Goal: Transaction & Acquisition: Purchase product/service

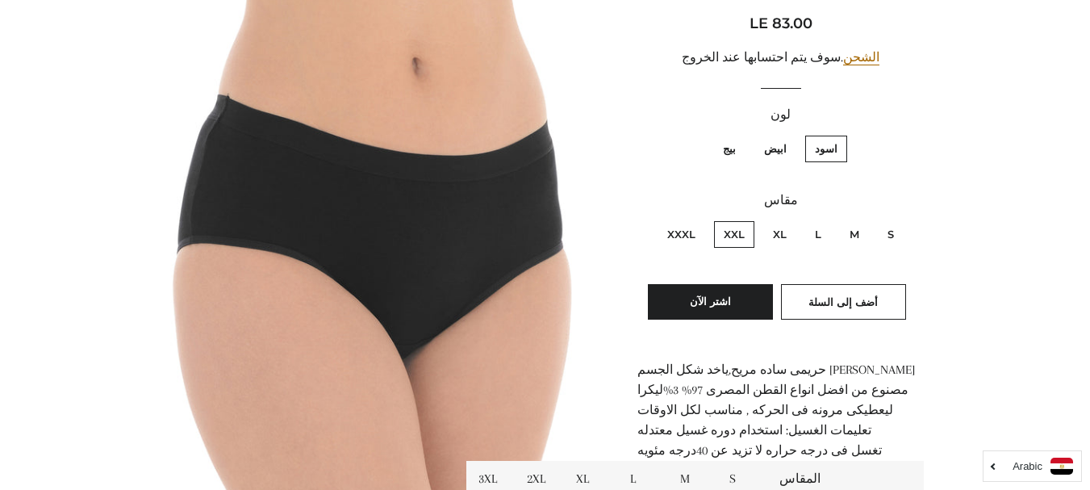
click at [514, 404] on img at bounding box center [374, 273] width 456 height 684
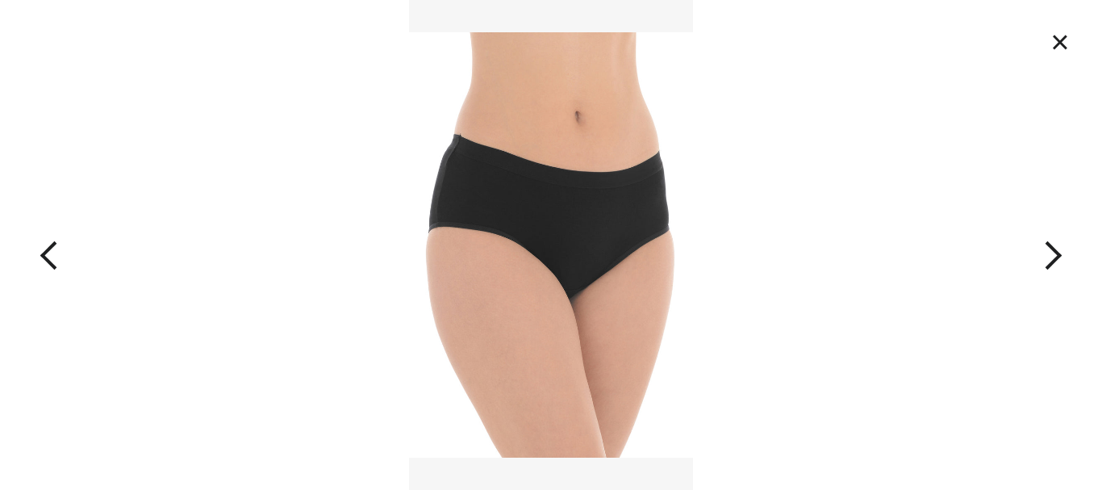
click at [1052, 35] on button "×" at bounding box center [1061, 42] width 36 height 36
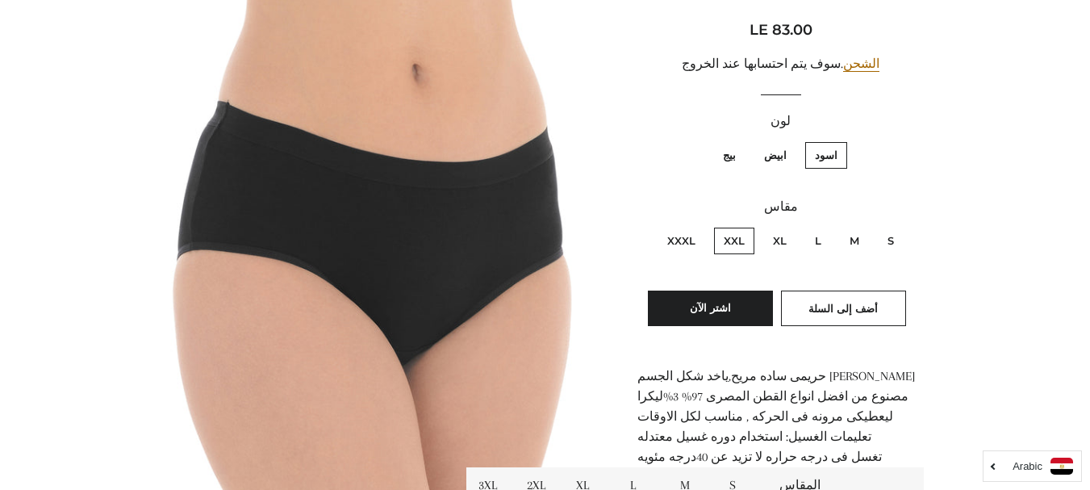
scroll to position [230, 0]
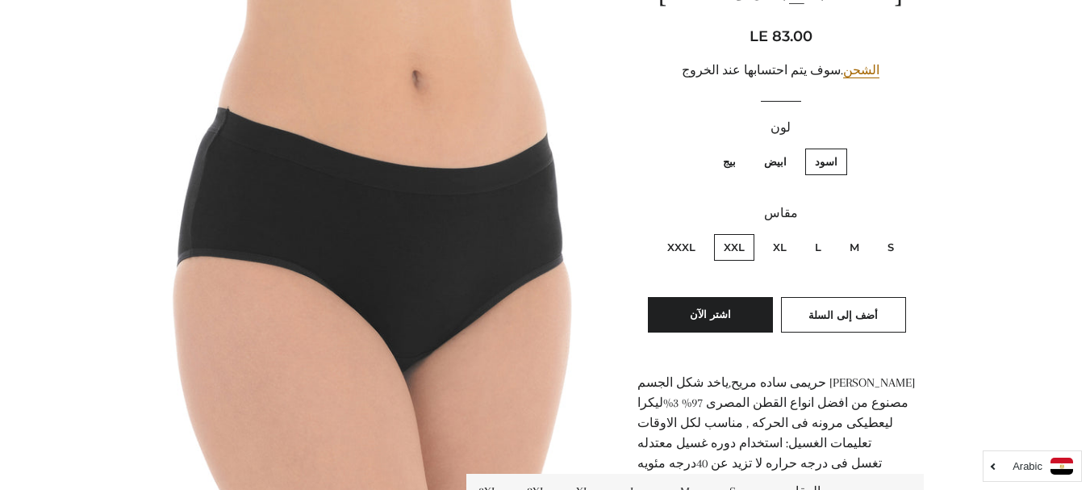
click at [782, 253] on label "XL" at bounding box center [779, 247] width 33 height 27
click at [791, 232] on input "XL" at bounding box center [791, 232] width 1 height 1
radio input "true"
click at [835, 321] on button "أضف إلى السلة" at bounding box center [843, 315] width 125 height 36
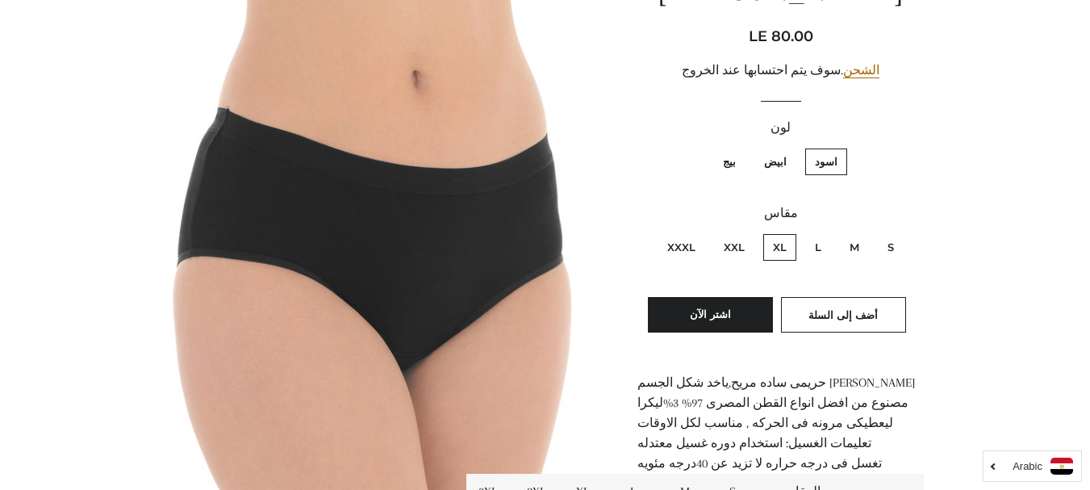
scroll to position [230, 0]
click at [776, 168] on label "ابيض" at bounding box center [776, 162] width 42 height 27
click at [791, 147] on input "ابيض" at bounding box center [791, 146] width 1 height 1
radio input "true"
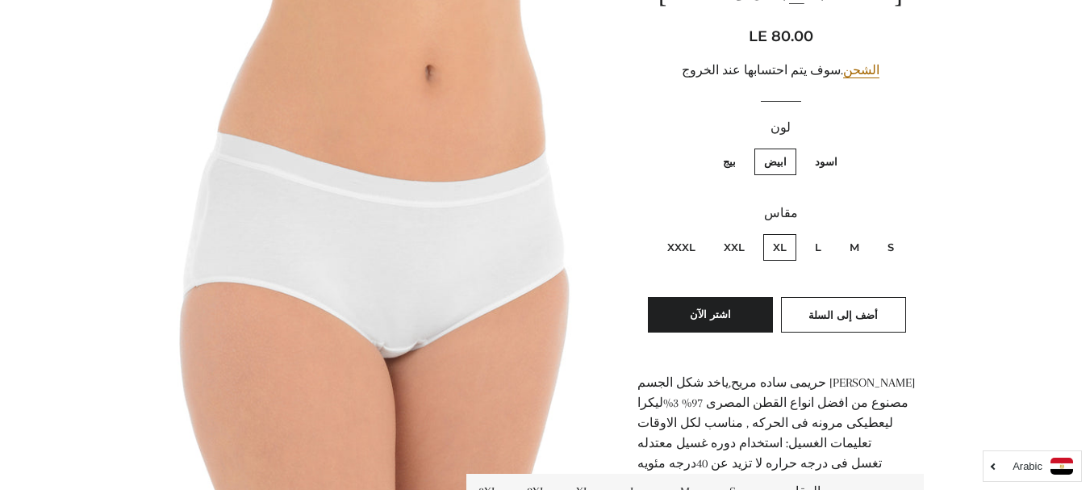
click at [738, 170] on label "بيج" at bounding box center [729, 162] width 32 height 27
click at [740, 147] on input "بيج" at bounding box center [740, 146] width 1 height 1
radio input "true"
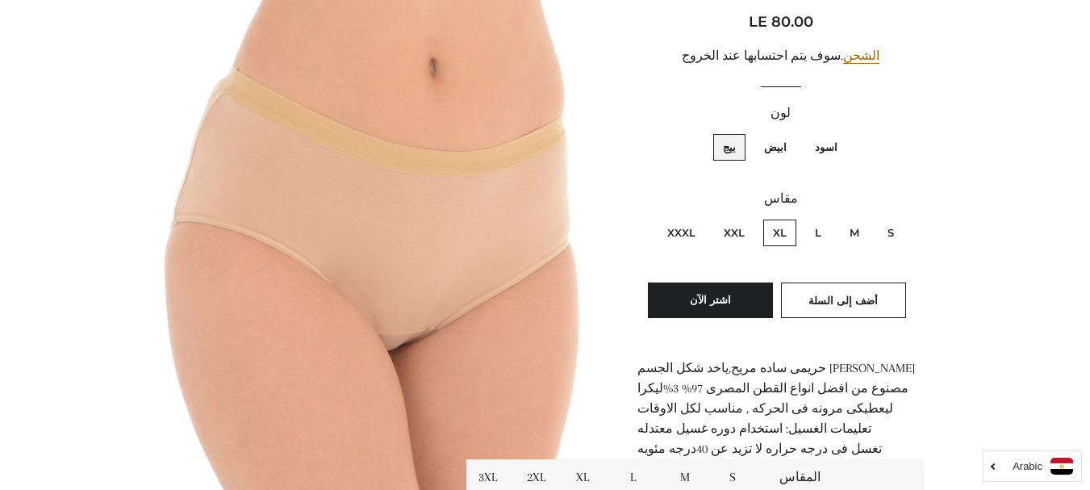
scroll to position [297, 0]
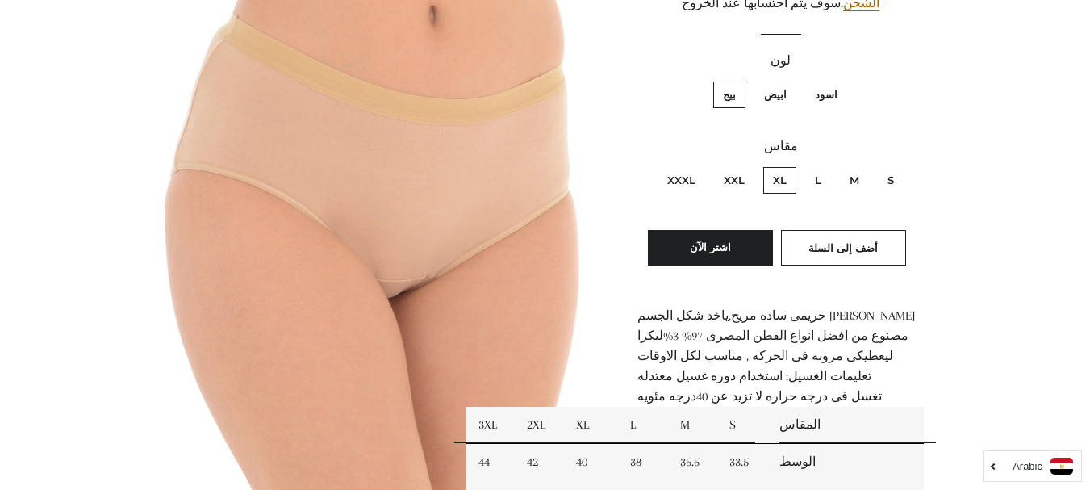
click at [770, 100] on label "ابيض" at bounding box center [776, 95] width 42 height 27
click at [791, 80] on input "ابيض" at bounding box center [791, 79] width 1 height 1
radio input "true"
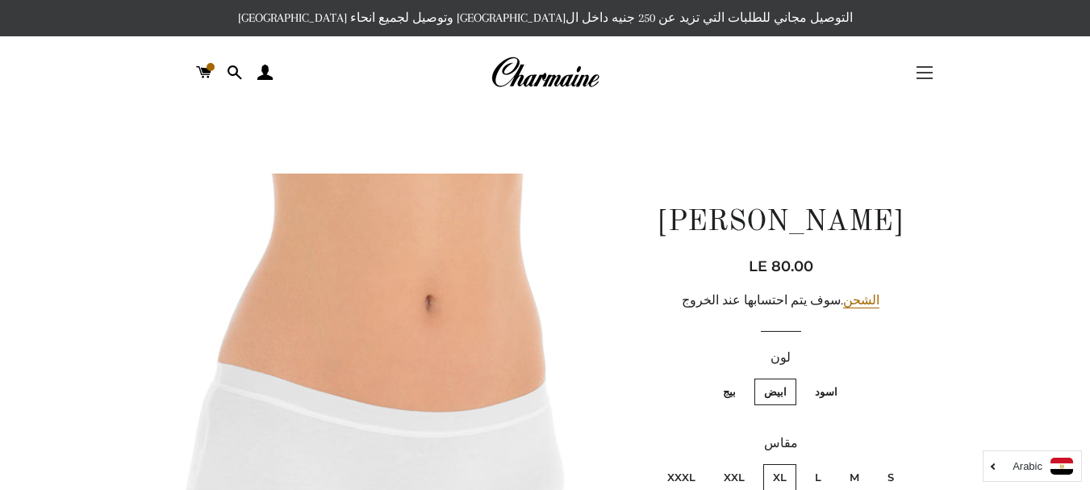
click at [922, 73] on span "button" at bounding box center [925, 73] width 16 height 2
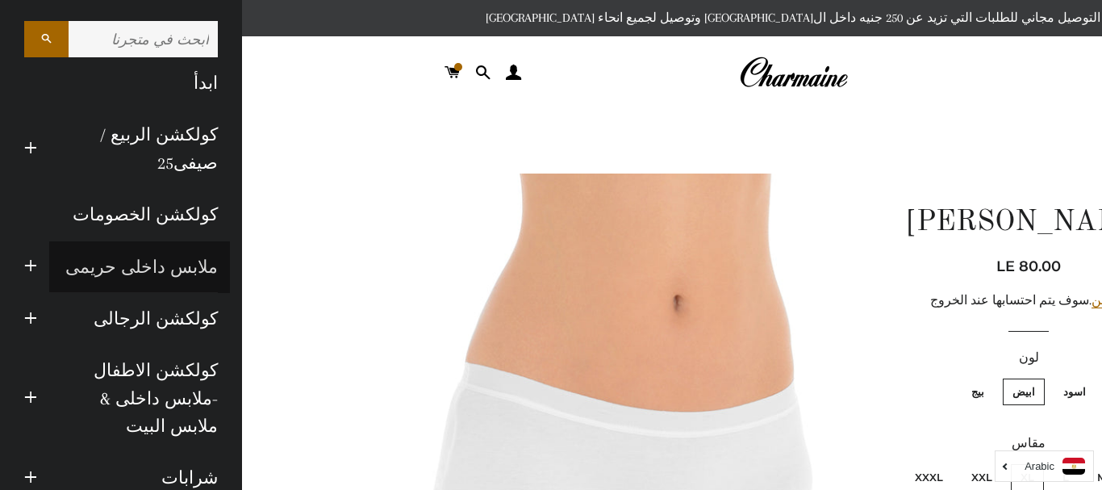
click at [98, 259] on link "ملابس داخلى حريمى" at bounding box center [139, 267] width 181 height 52
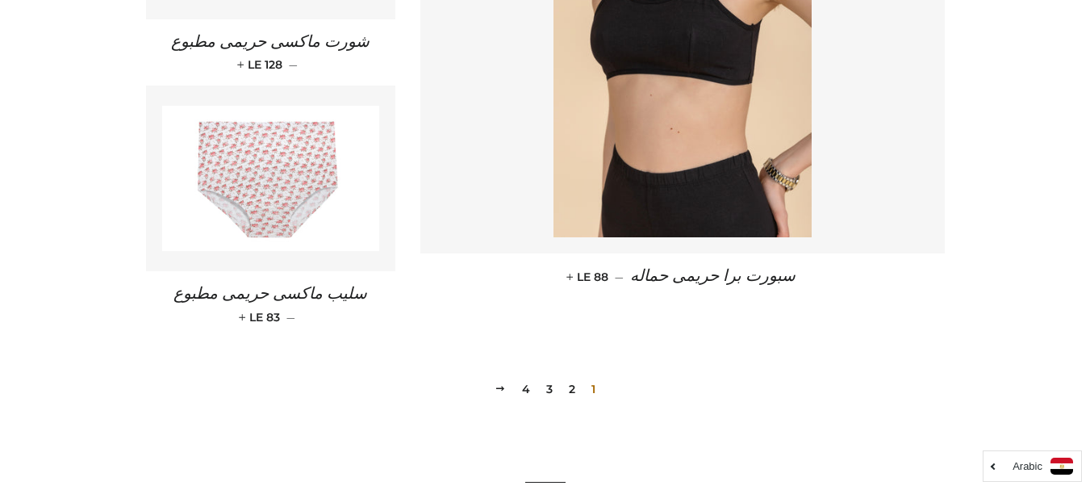
scroll to position [2402, 0]
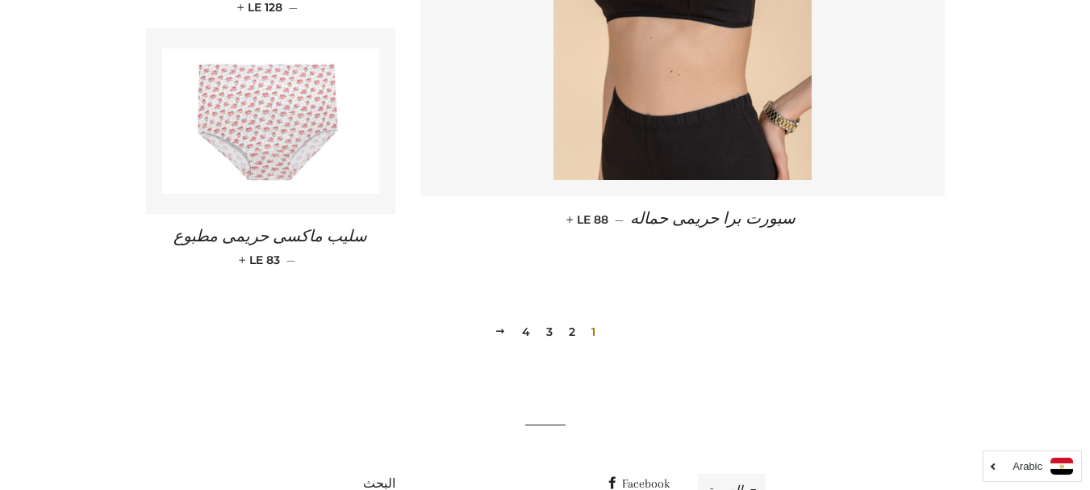
click at [569, 330] on link "2" at bounding box center [572, 332] width 19 height 24
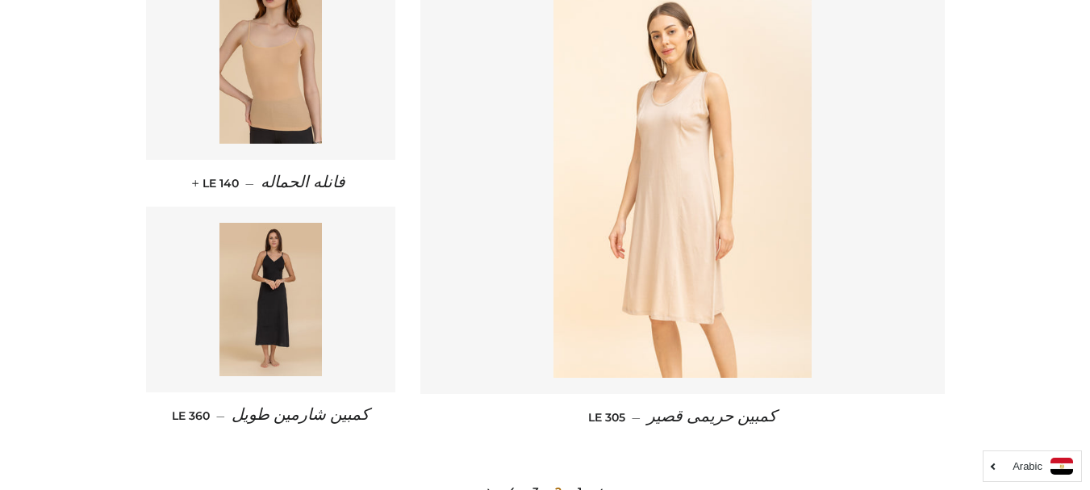
scroll to position [2479, 0]
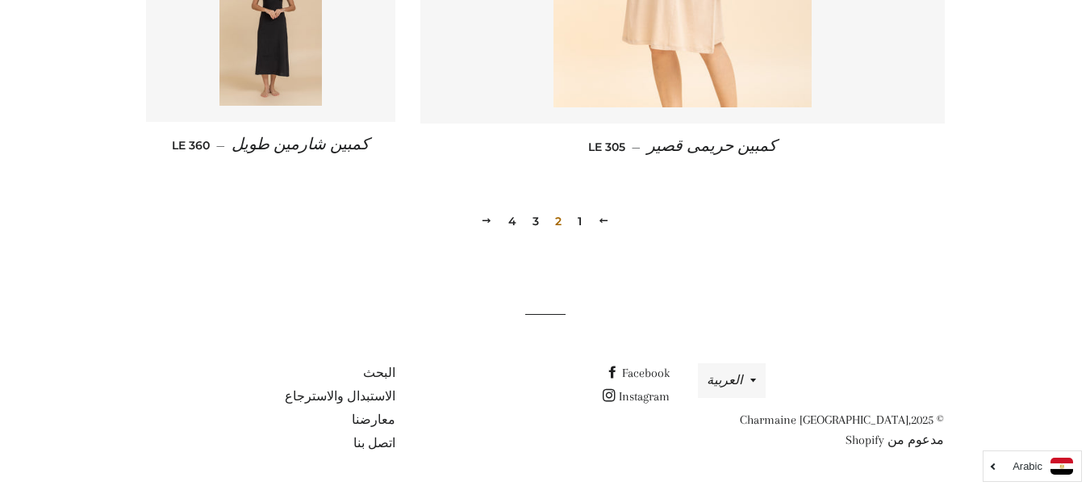
click at [538, 230] on link "3" at bounding box center [535, 221] width 19 height 24
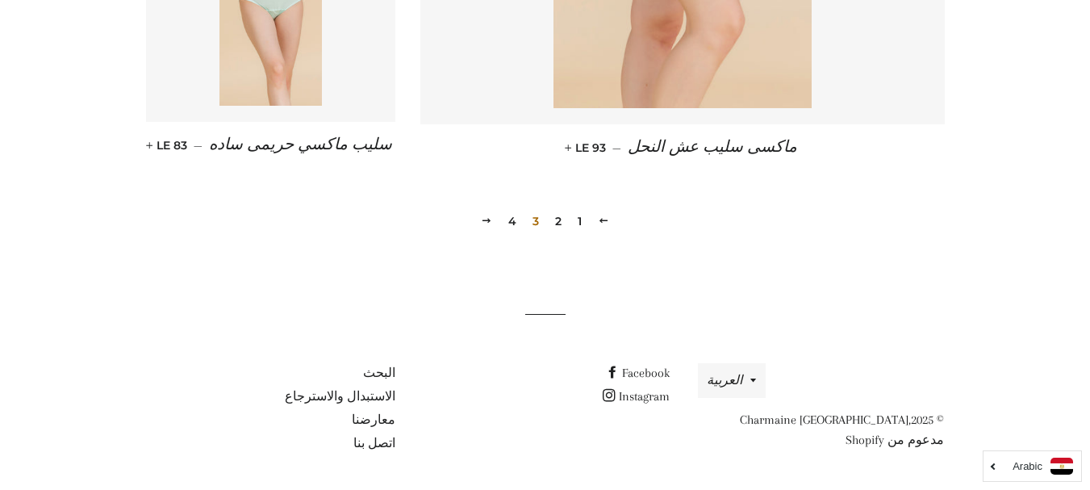
scroll to position [2454, 0]
click at [513, 226] on link "4" at bounding box center [512, 221] width 21 height 24
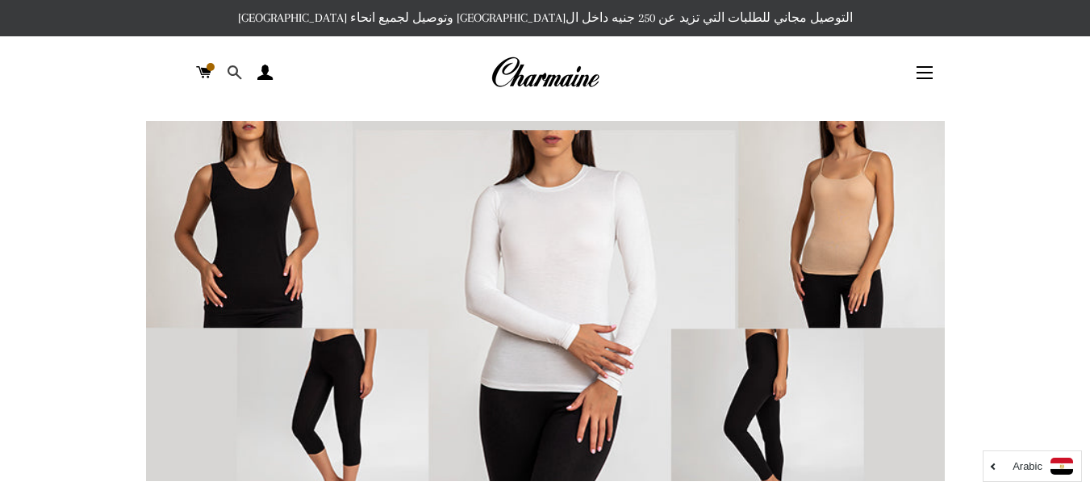
click at [241, 70] on span at bounding box center [234, 73] width 15 height 24
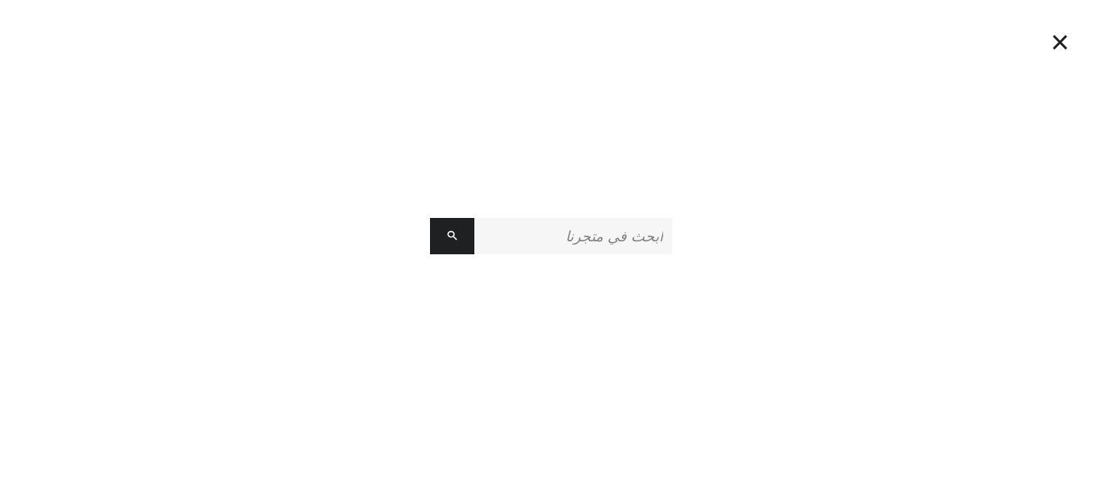
click at [601, 246] on input "ابحث في متجرنا" at bounding box center [574, 236] width 198 height 36
type input "اوفوايت"
click at [430, 218] on button "البحث" at bounding box center [452, 236] width 44 height 36
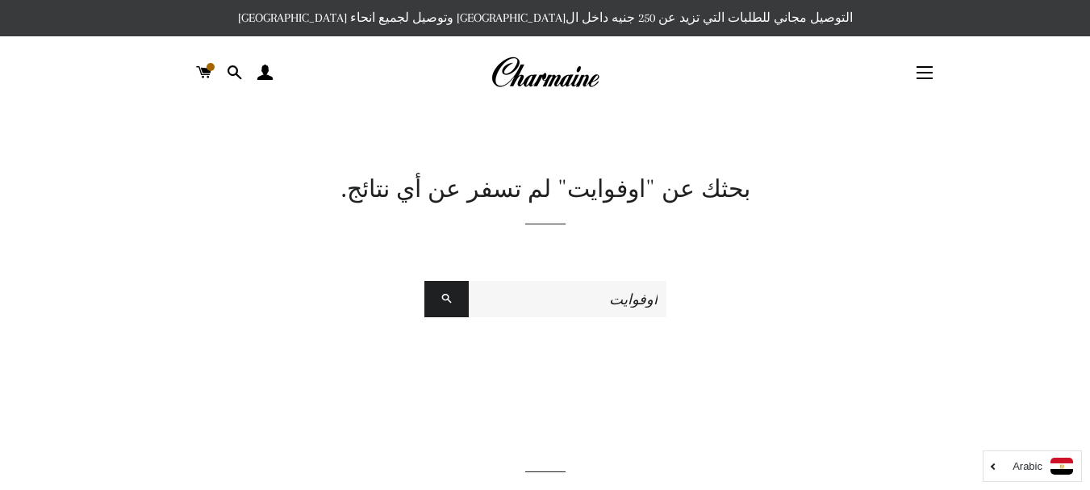
click at [642, 300] on input "اوفوايت" at bounding box center [568, 299] width 198 height 36
type input "اوف وايت"
click at [425, 281] on button "البحث" at bounding box center [447, 299] width 44 height 36
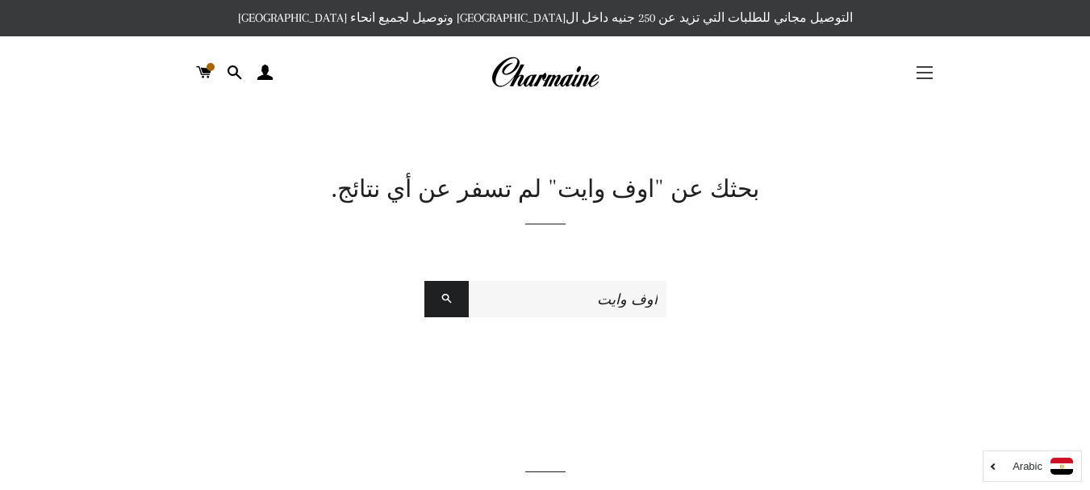
click at [936, 64] on button "التنقل في الموقع" at bounding box center [925, 72] width 40 height 40
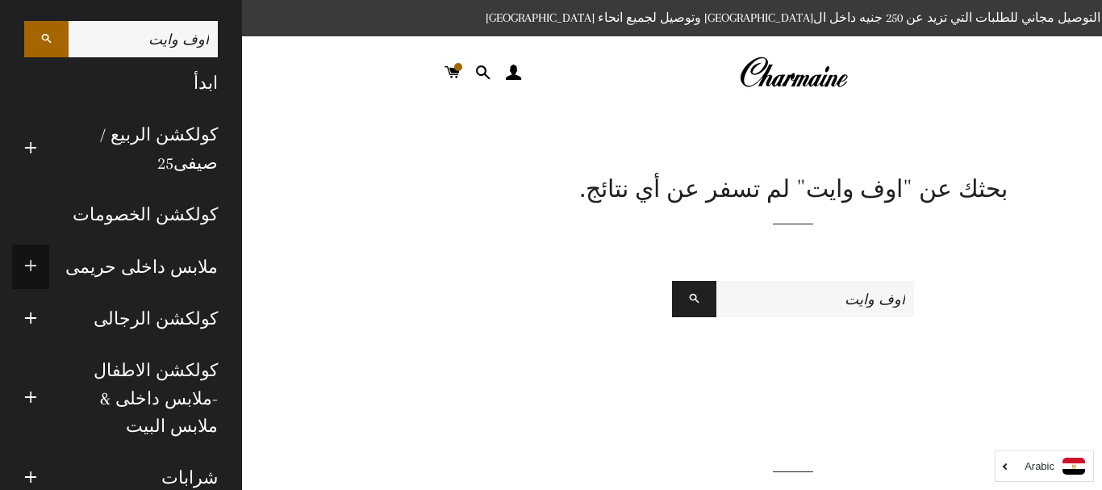
click at [37, 270] on span "button" at bounding box center [30, 267] width 13 height 20
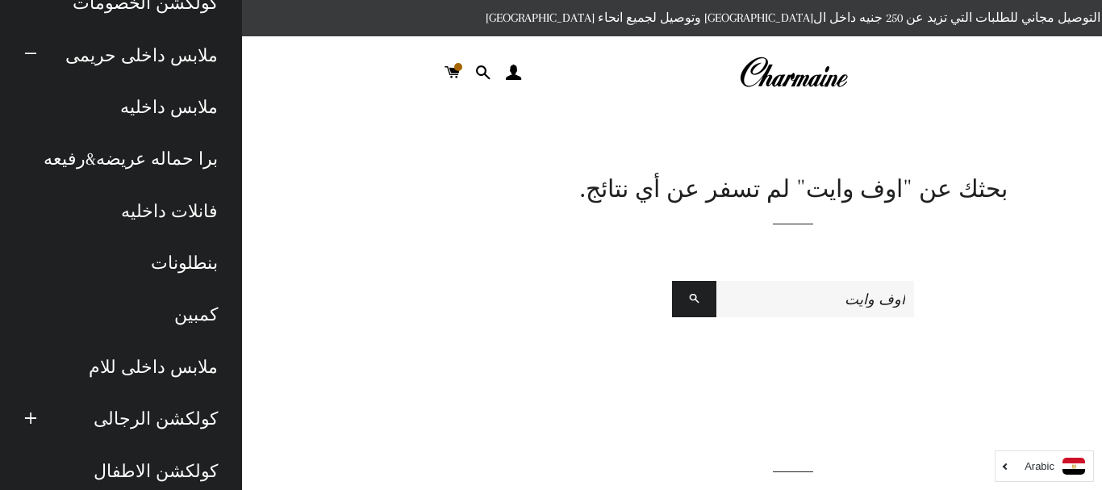
scroll to position [184, 0]
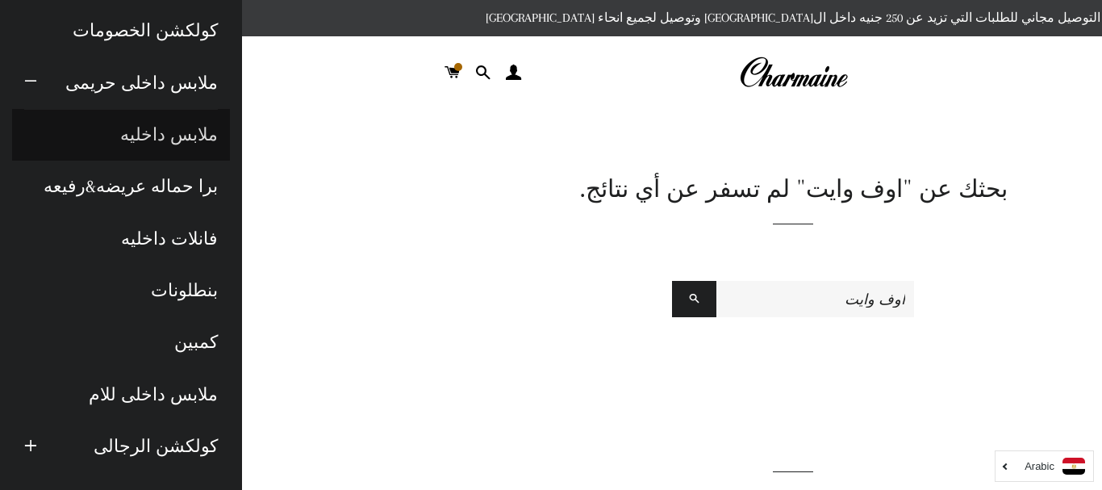
click at [175, 129] on link "ملابس داخليه" at bounding box center [121, 135] width 218 height 52
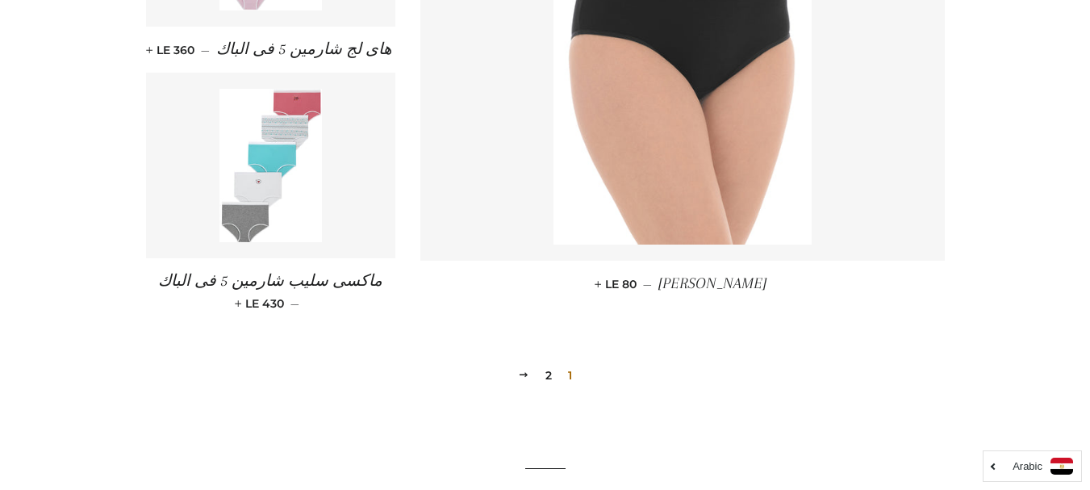
scroll to position [1870, 0]
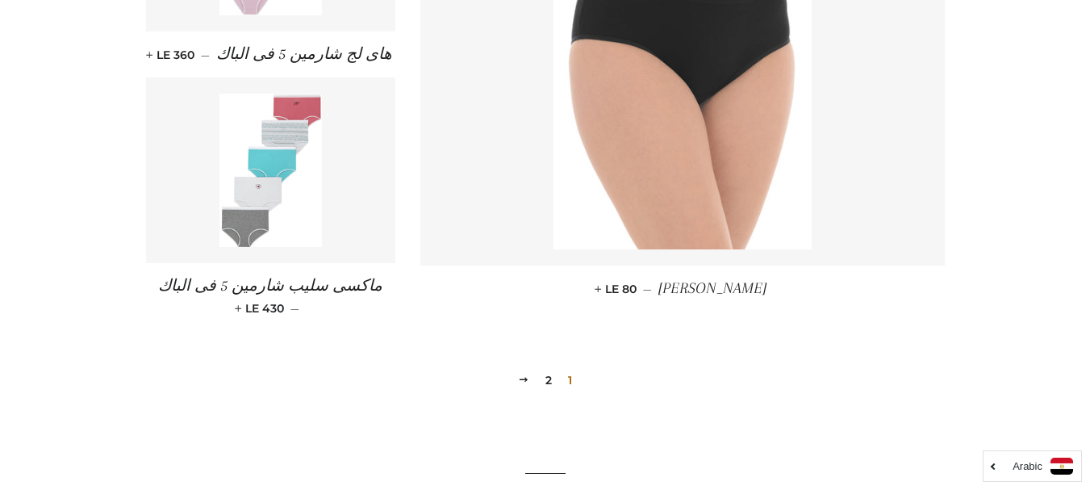
click at [553, 380] on link "2" at bounding box center [548, 380] width 19 height 24
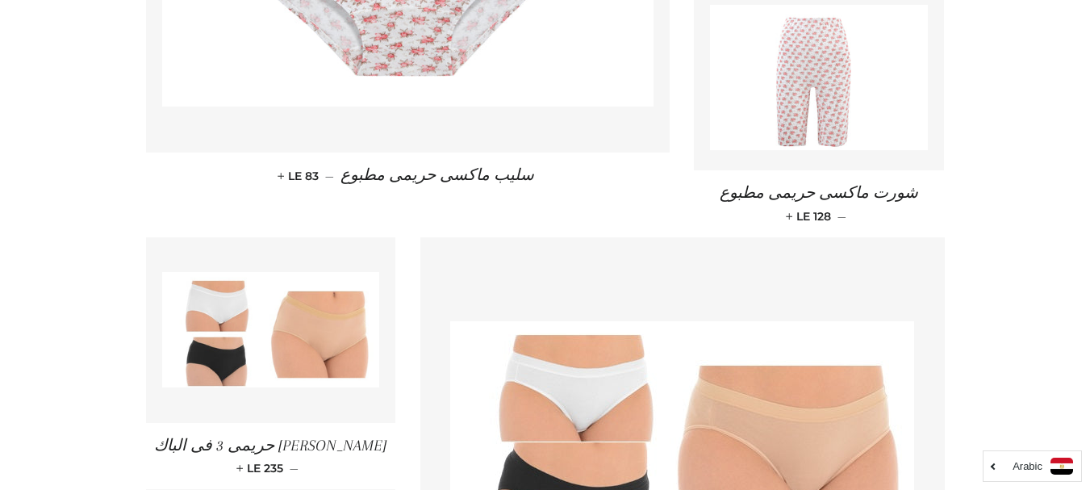
scroll to position [772, 0]
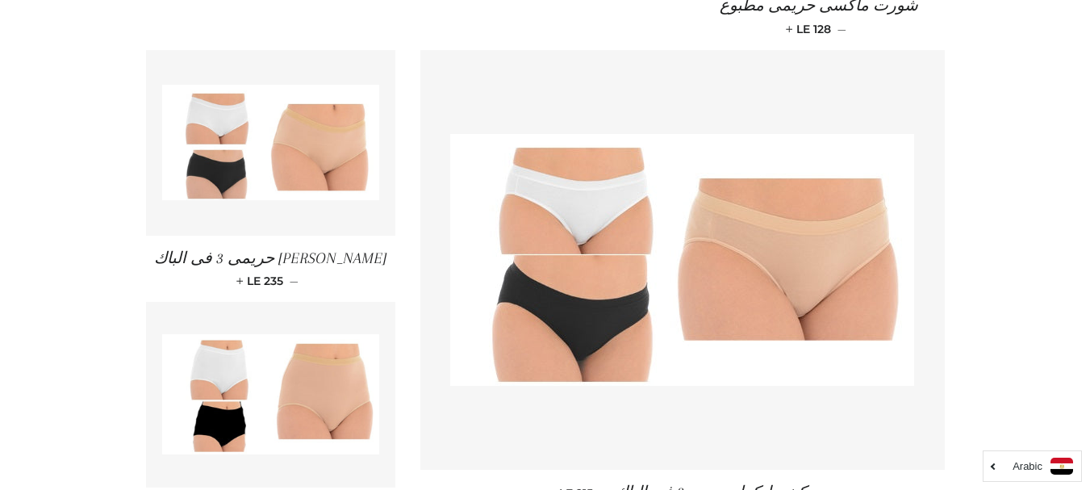
click at [1090, 273] on html "البحث ابدأ كولكشن الربيع / صيفى25 توسيع القائمة الفرعية كولكشن الربيع / صيفى25 …" at bounding box center [545, 51] width 1090 height 1646
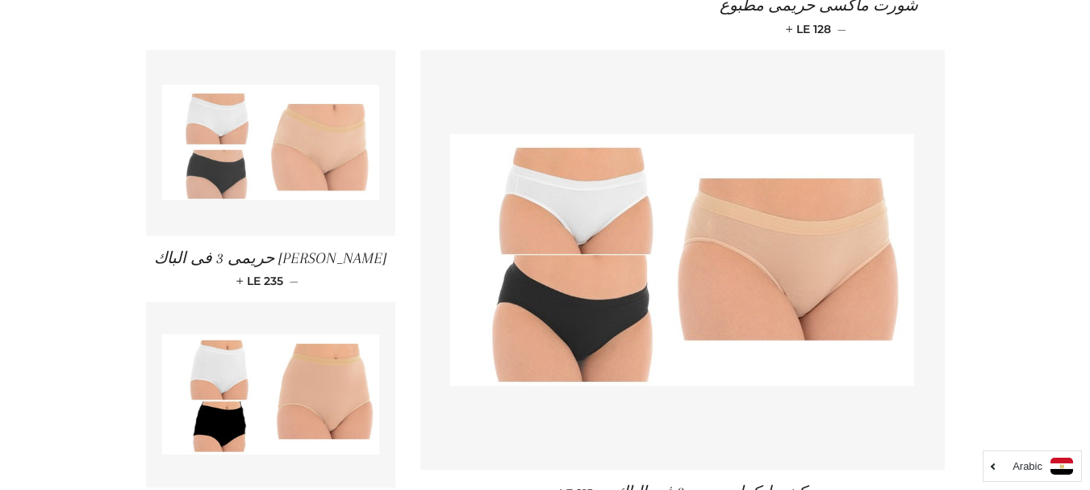
click at [296, 191] on img at bounding box center [271, 142] width 218 height 115
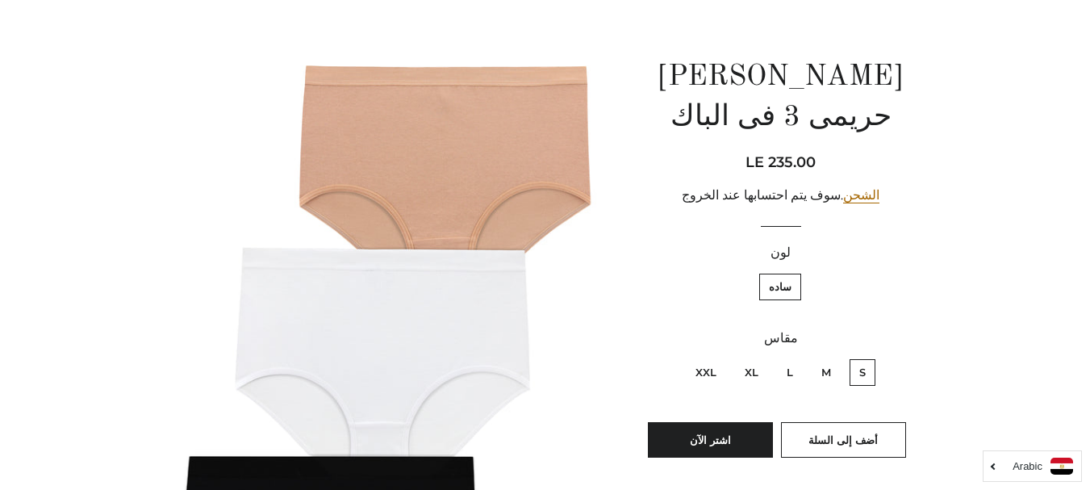
scroll to position [142, 0]
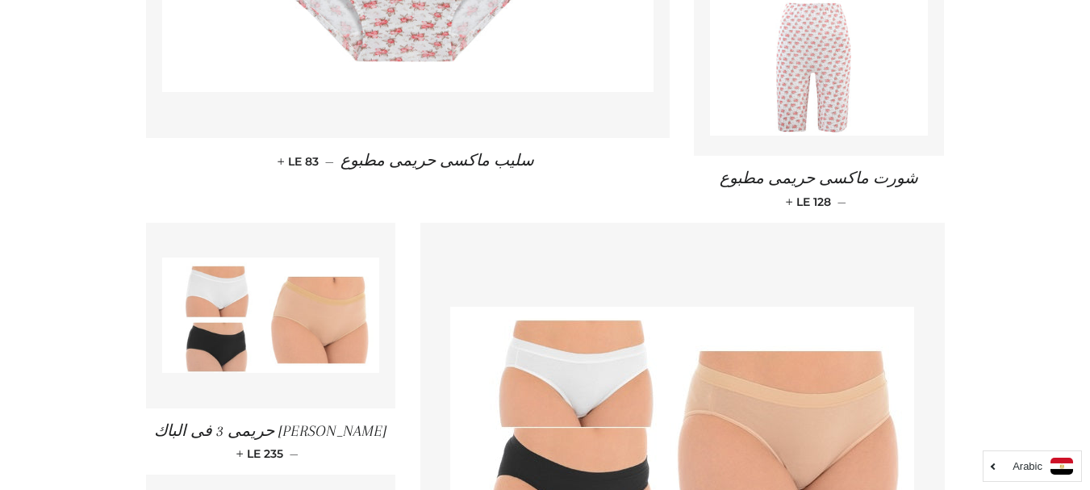
scroll to position [772, 0]
